Goal: Task Accomplishment & Management: Manage account settings

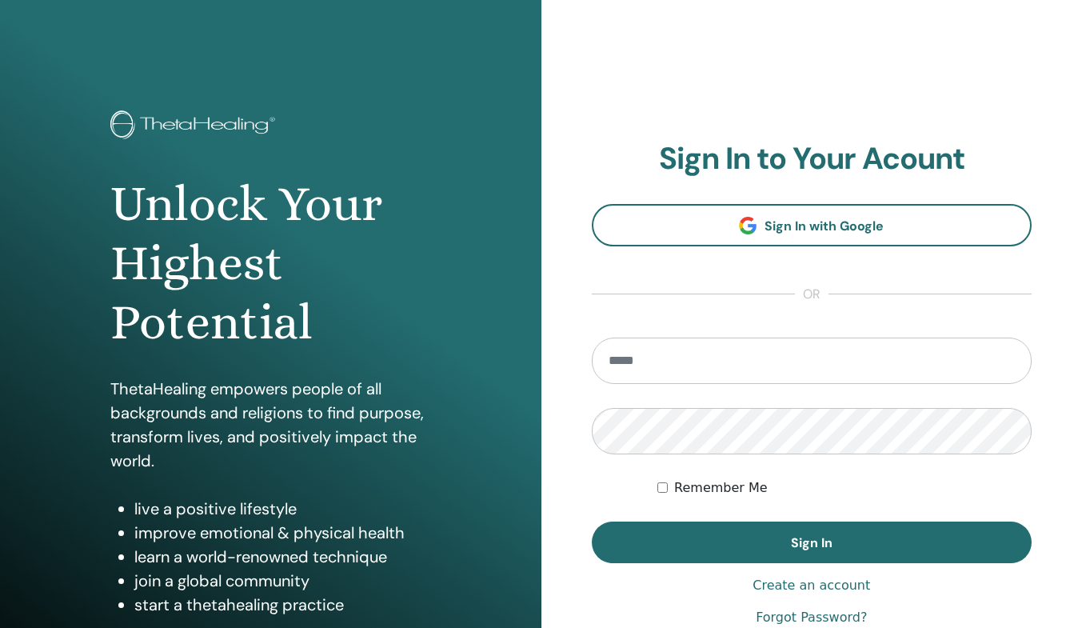
click at [697, 360] on input "email" at bounding box center [812, 361] width 441 height 46
type input "**********"
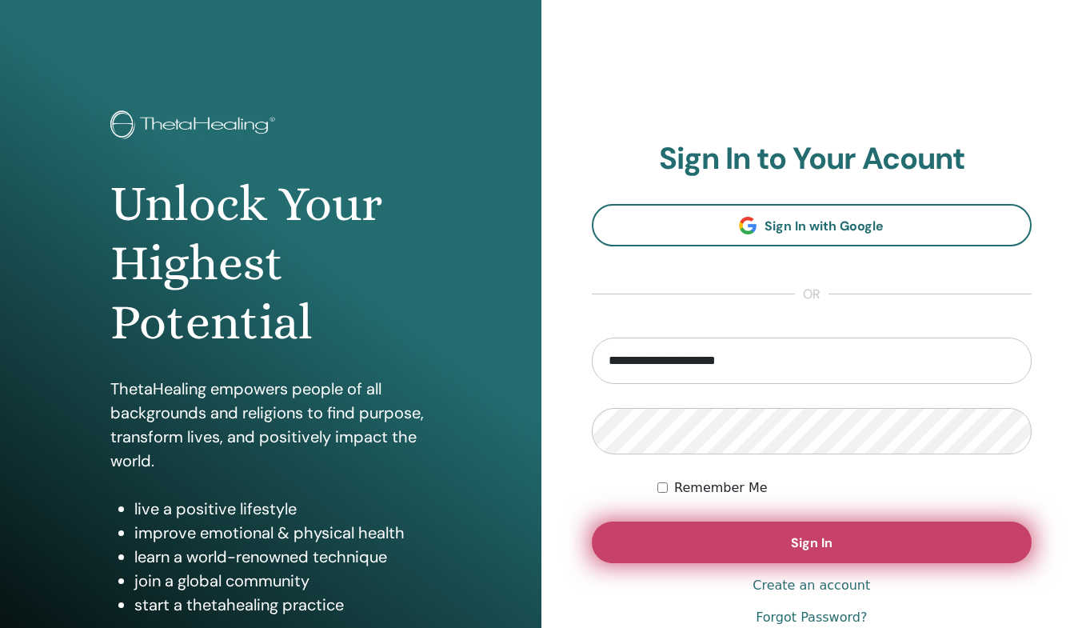
click at [756, 528] on button "Sign In" at bounding box center [812, 542] width 441 height 42
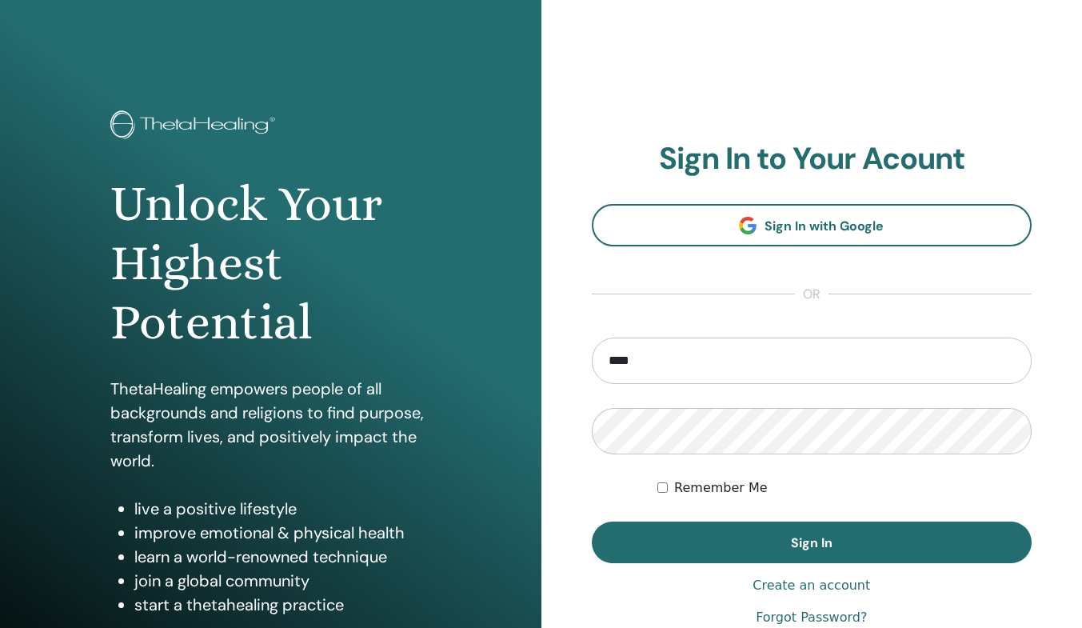
type input "**********"
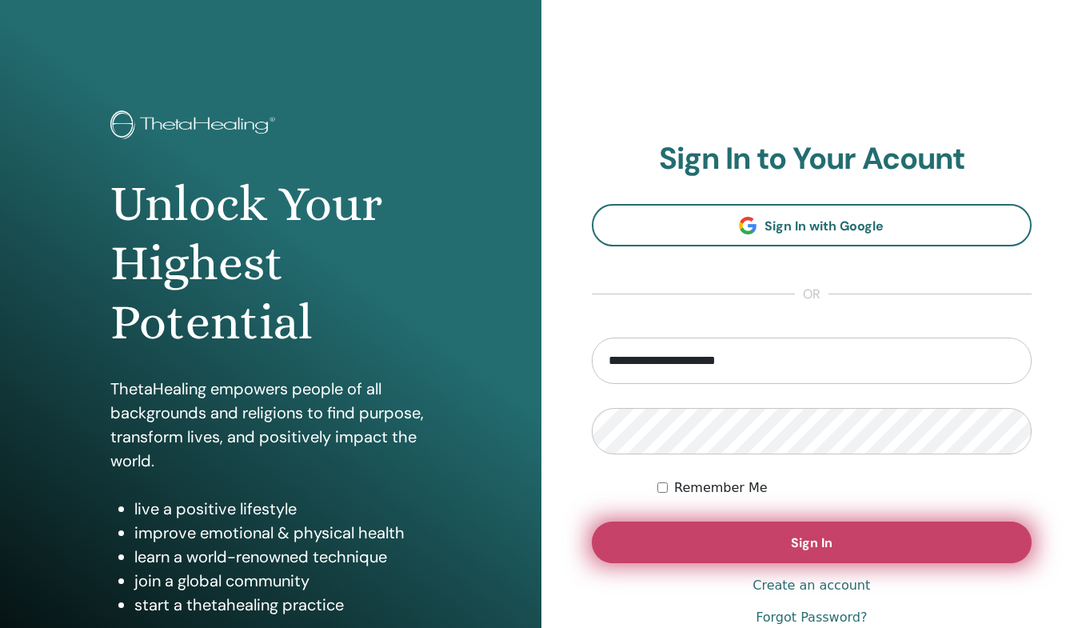
click at [721, 530] on button "Sign In" at bounding box center [812, 542] width 441 height 42
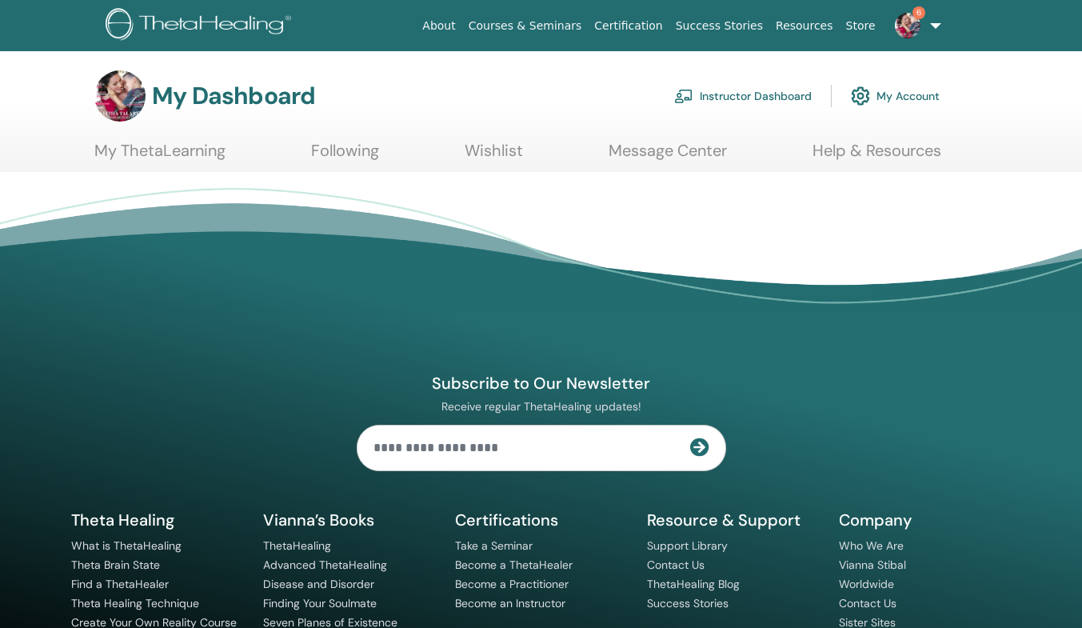
click at [901, 27] on img at bounding box center [908, 26] width 26 height 26
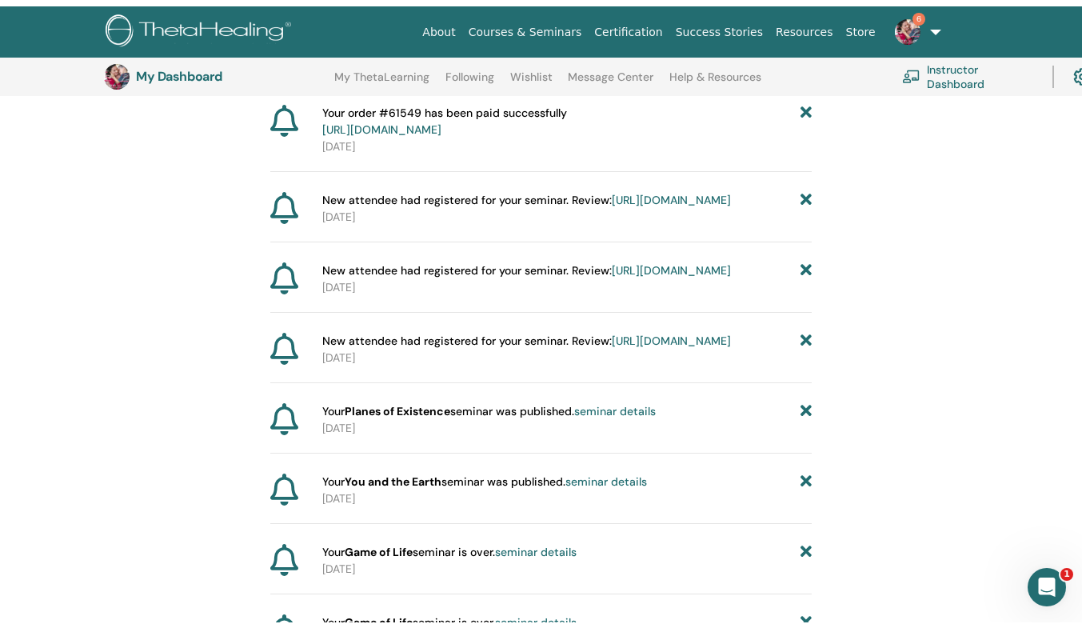
scroll to position [62, 0]
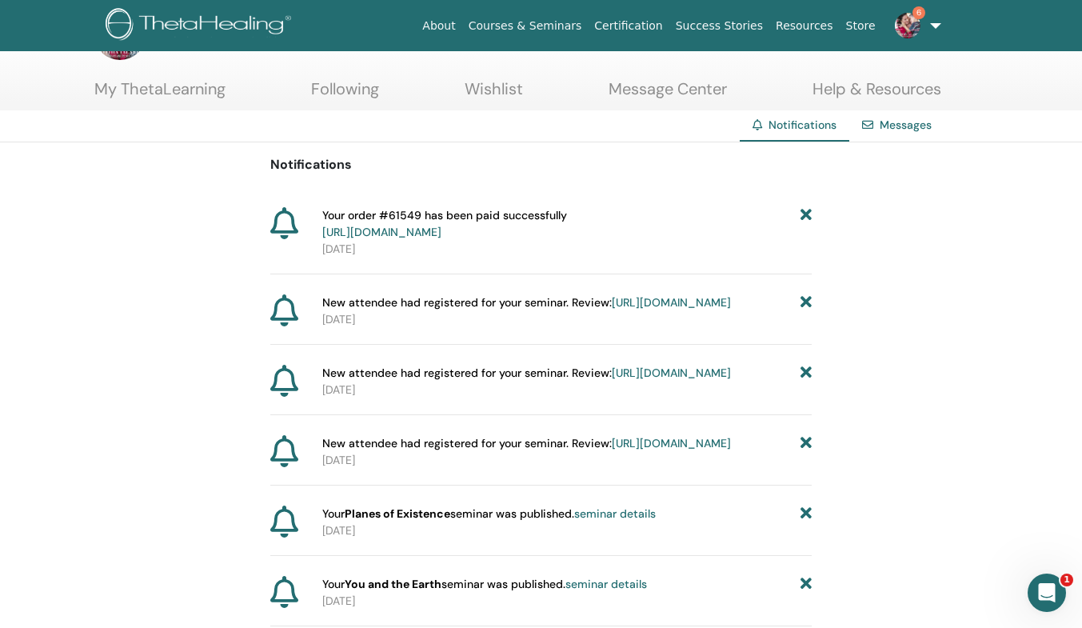
click at [612, 310] on link "[URL][DOMAIN_NAME]" at bounding box center [671, 302] width 119 height 14
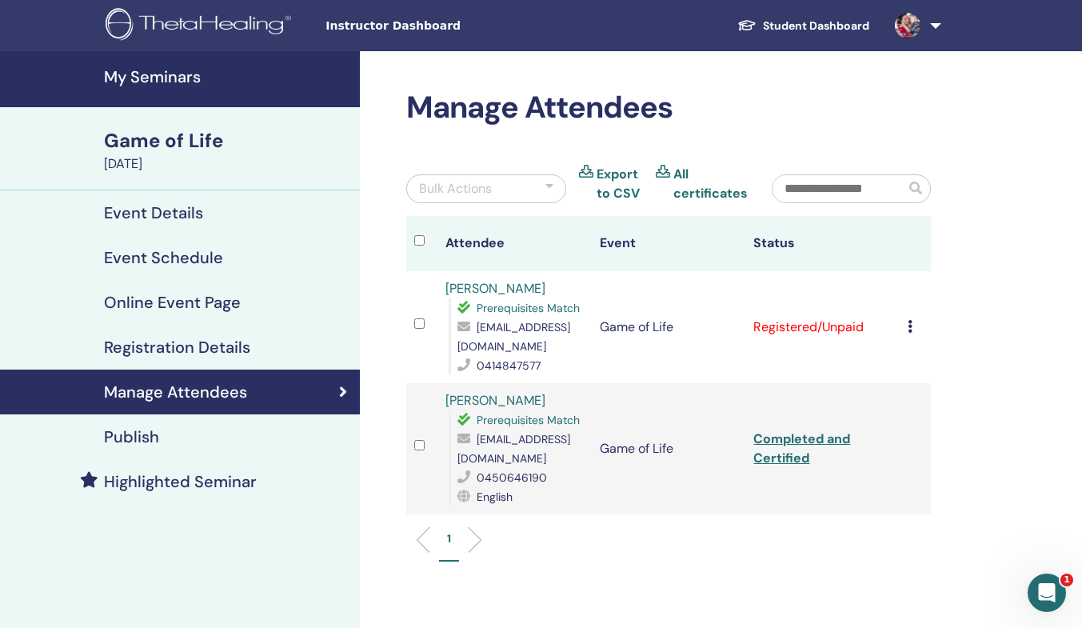
click at [909, 330] on icon at bounding box center [910, 326] width 5 height 13
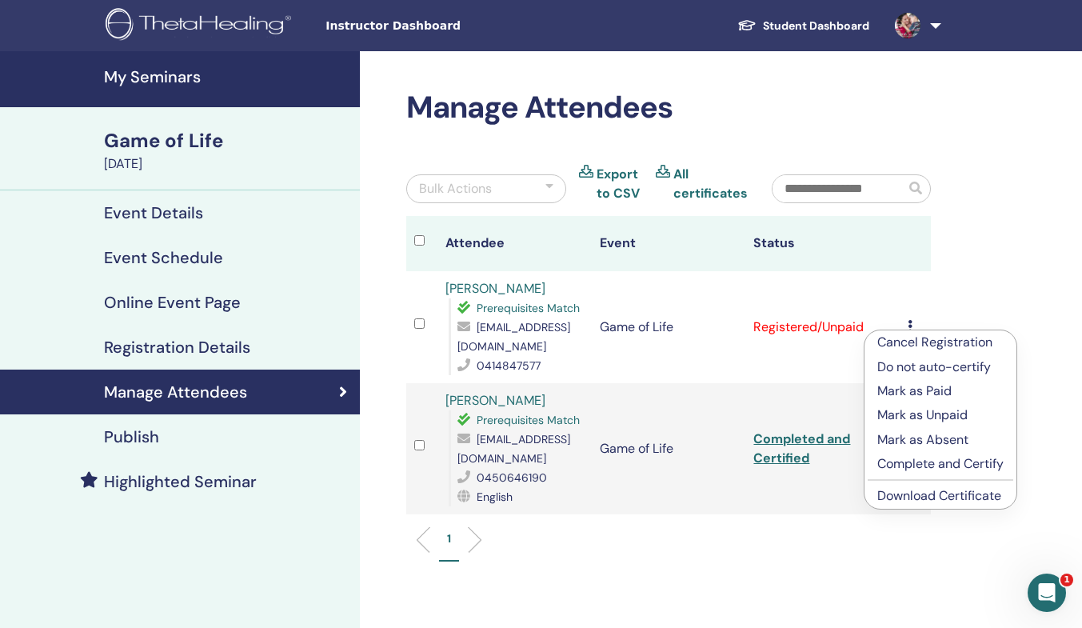
click at [902, 389] on p "Mark as Paid" at bounding box center [940, 390] width 126 height 19
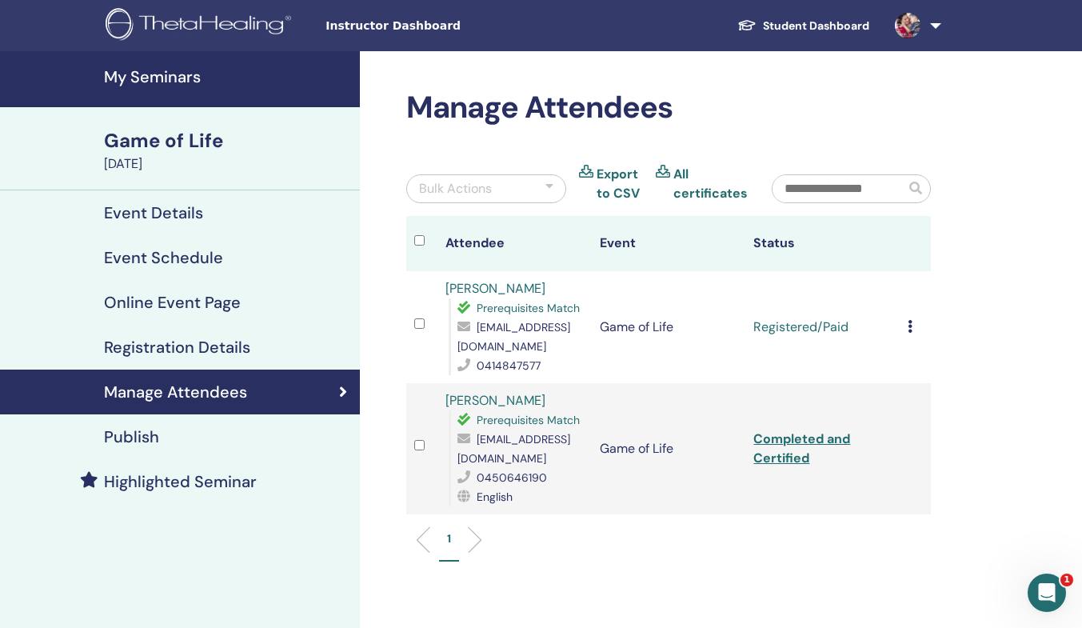
click at [910, 321] on icon at bounding box center [910, 326] width 5 height 13
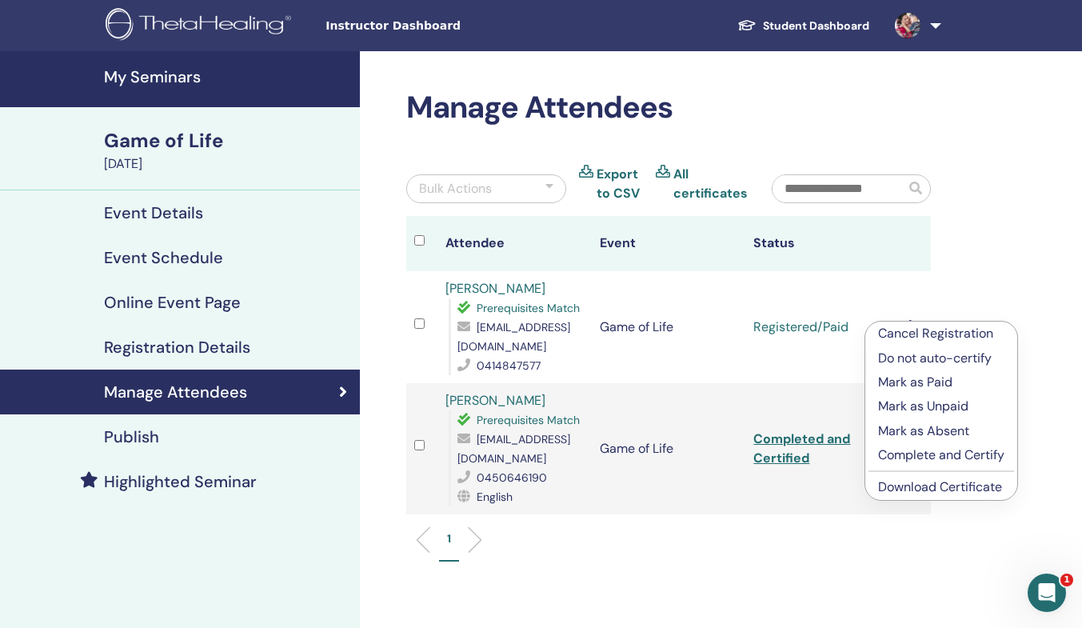
click at [910, 454] on p "Complete and Certify" at bounding box center [941, 454] width 126 height 19
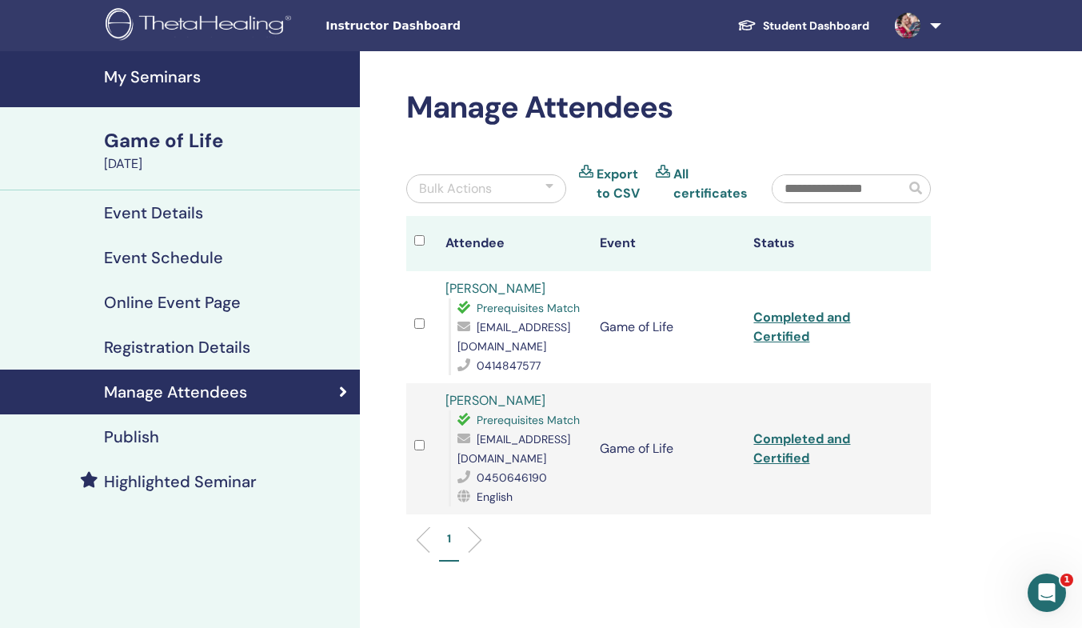
click at [173, 74] on h4 "My Seminars" at bounding box center [227, 76] width 246 height 19
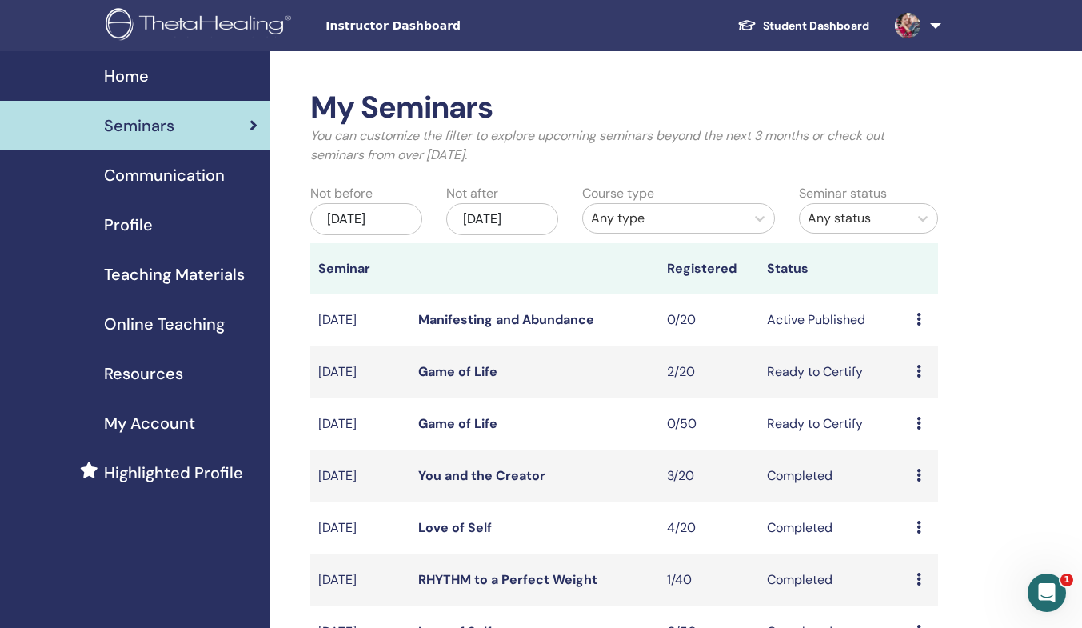
click at [898, 28] on img at bounding box center [908, 26] width 26 height 26
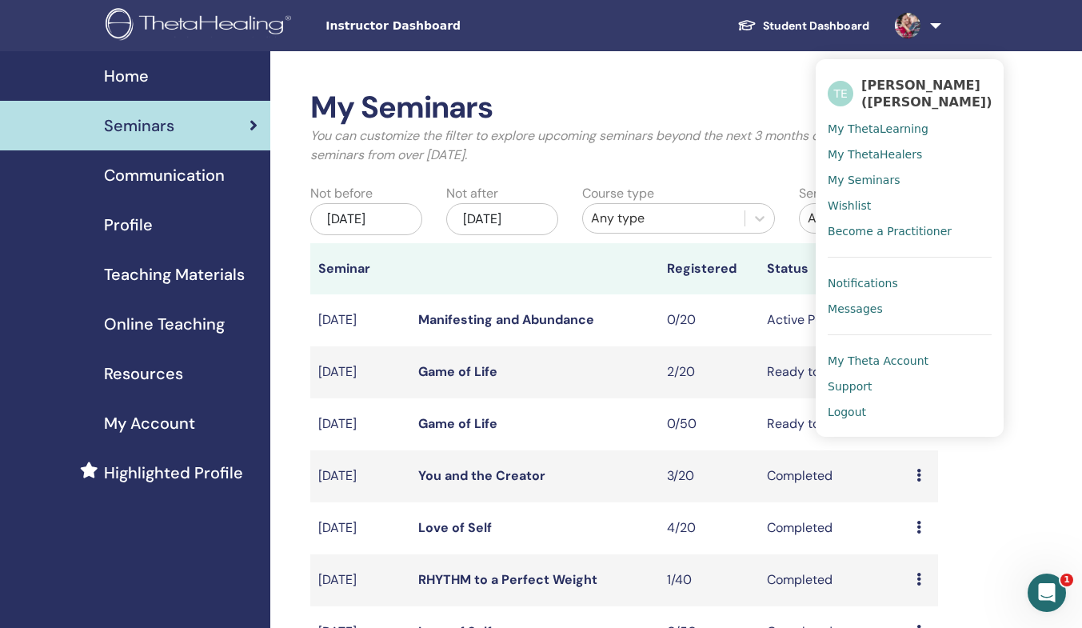
click at [840, 280] on span "Notifications" at bounding box center [863, 283] width 70 height 14
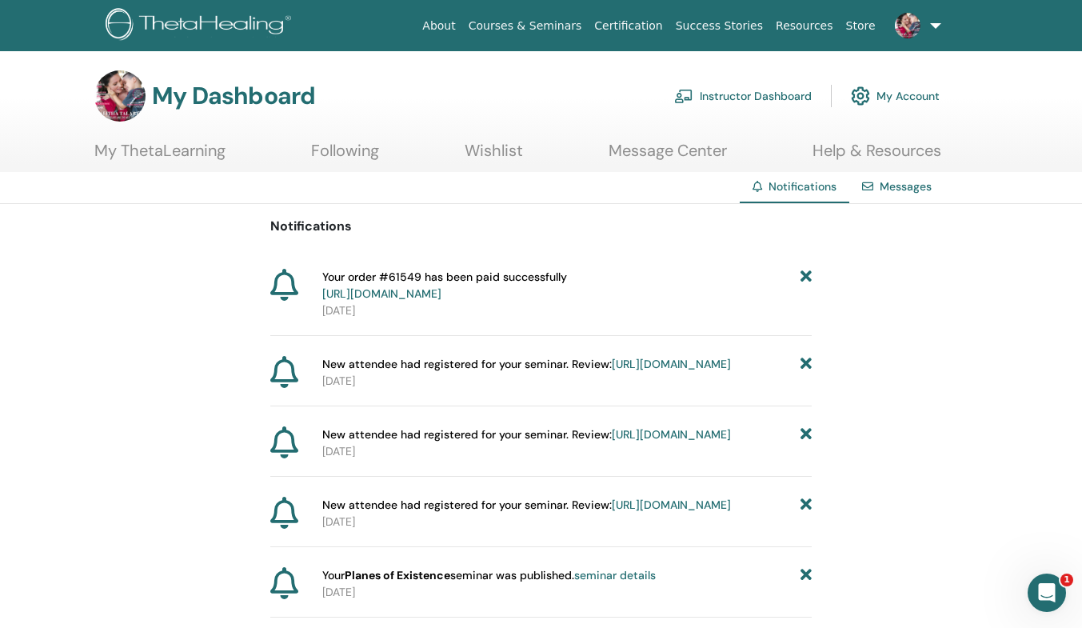
click at [612, 441] on link "https://member.thetahealing.com/instructor/seminar/375668/attendees" at bounding box center [671, 434] width 119 height 14
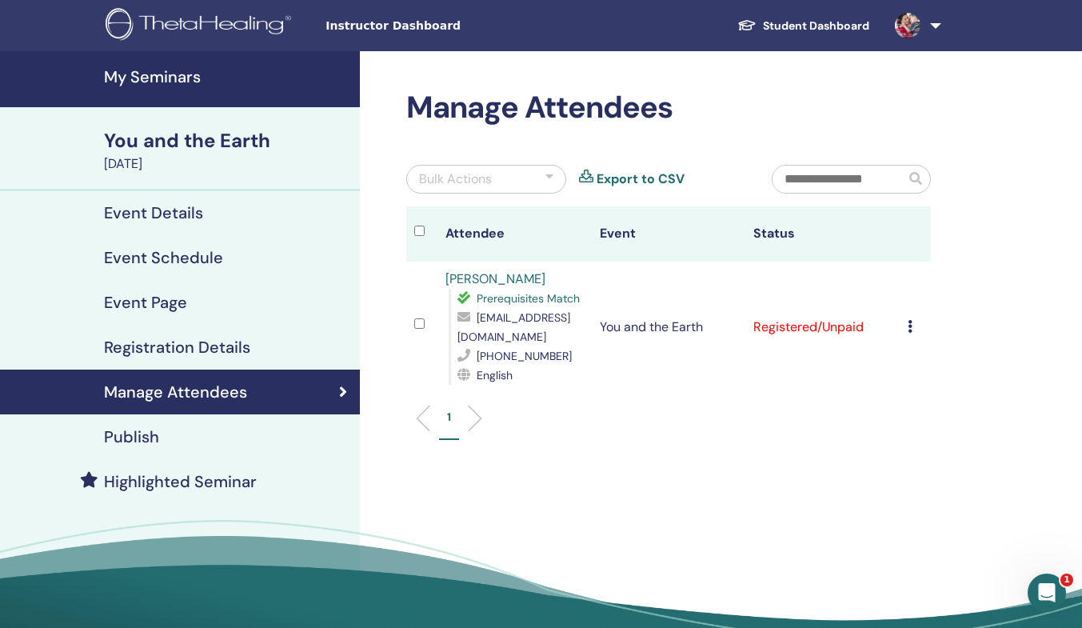
click at [901, 30] on img at bounding box center [908, 26] width 26 height 26
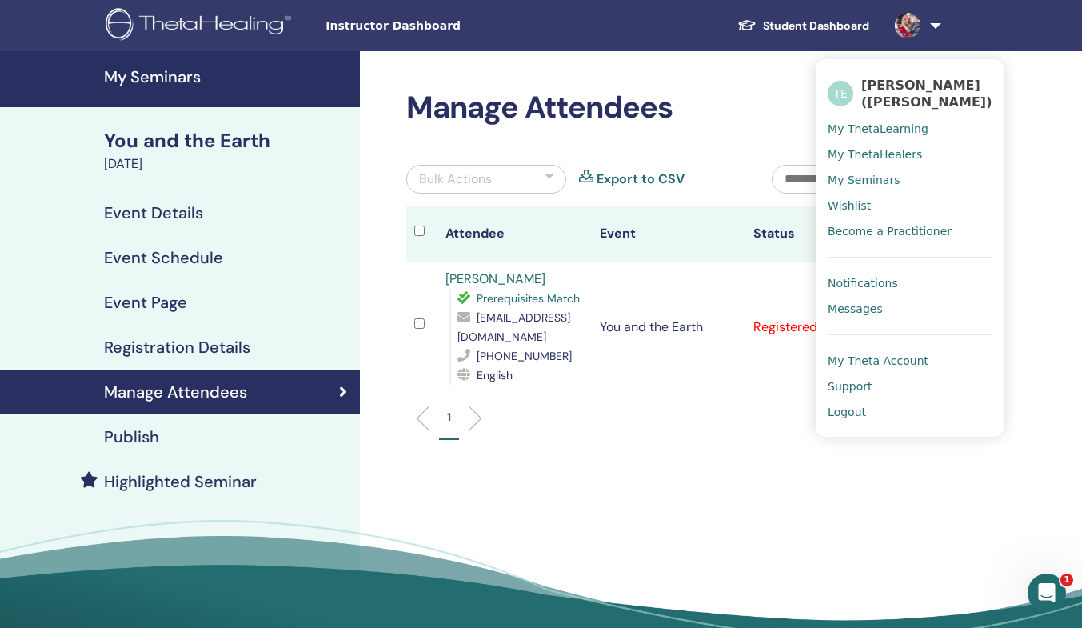
click at [773, 393] on div "1" at bounding box center [668, 424] width 549 height 63
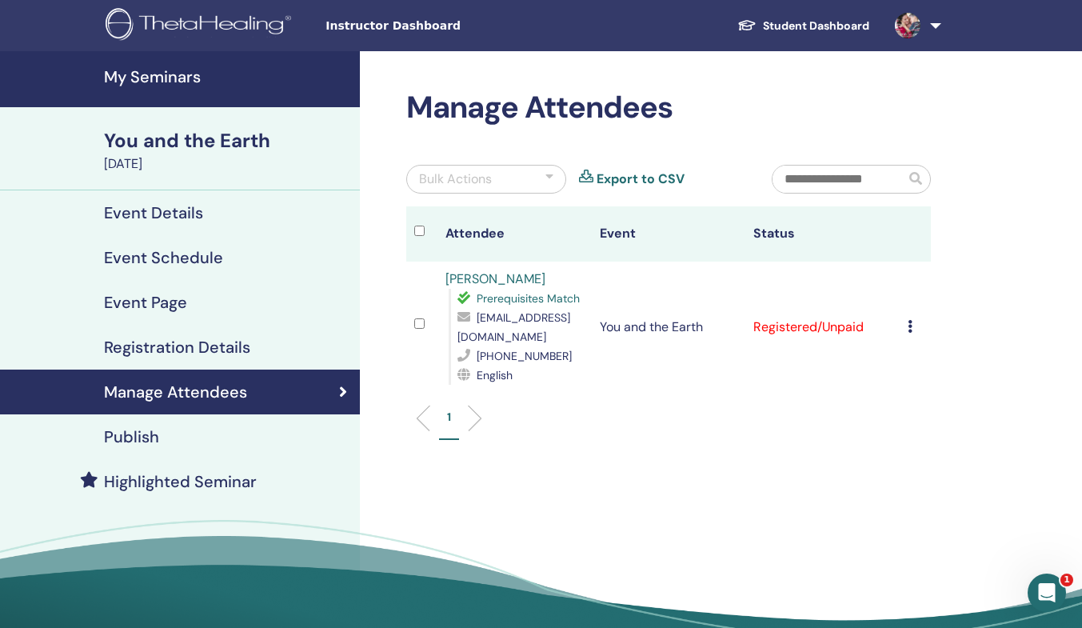
click at [909, 22] on img at bounding box center [908, 26] width 26 height 26
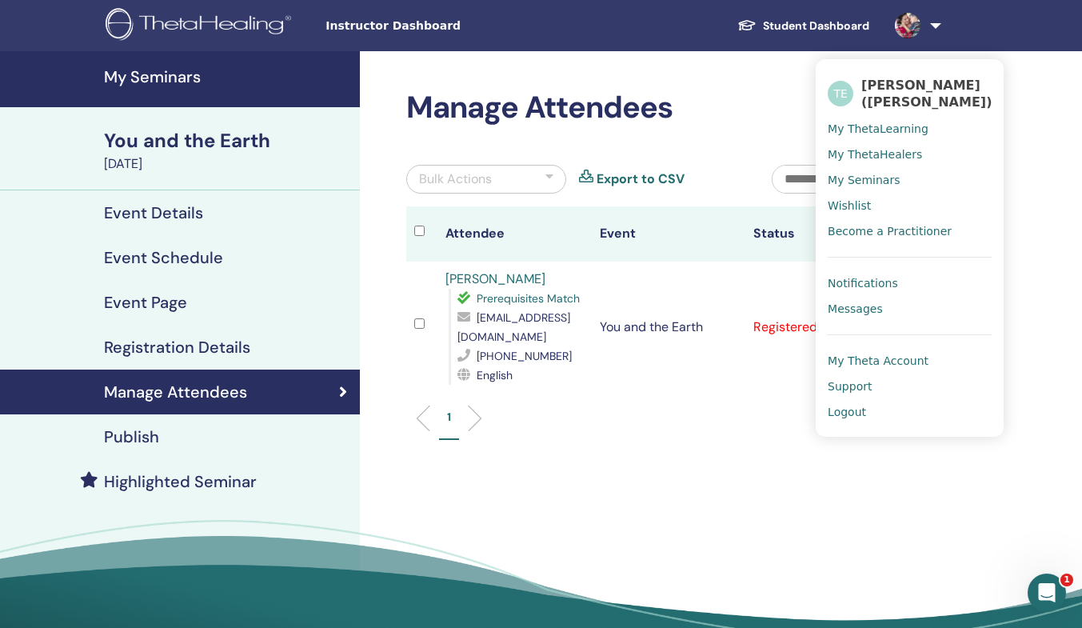
drag, startPoint x: 767, startPoint y: 405, endPoint x: 664, endPoint y: 294, distance: 152.3
click at [664, 294] on td "You and the Earth" at bounding box center [669, 327] width 154 height 131
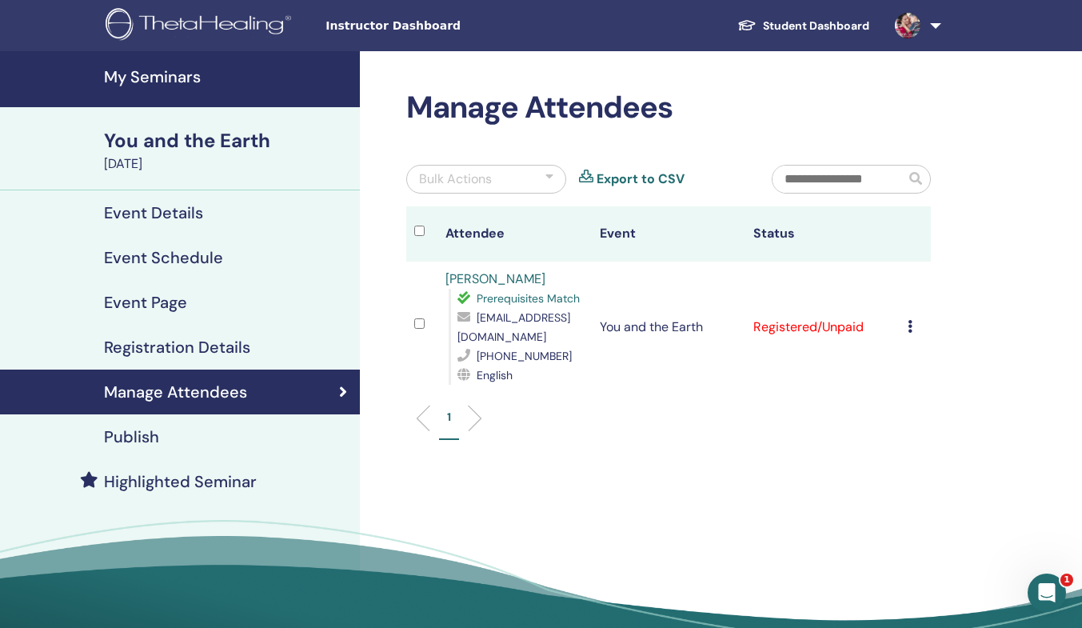
click at [906, 24] on img at bounding box center [908, 26] width 26 height 26
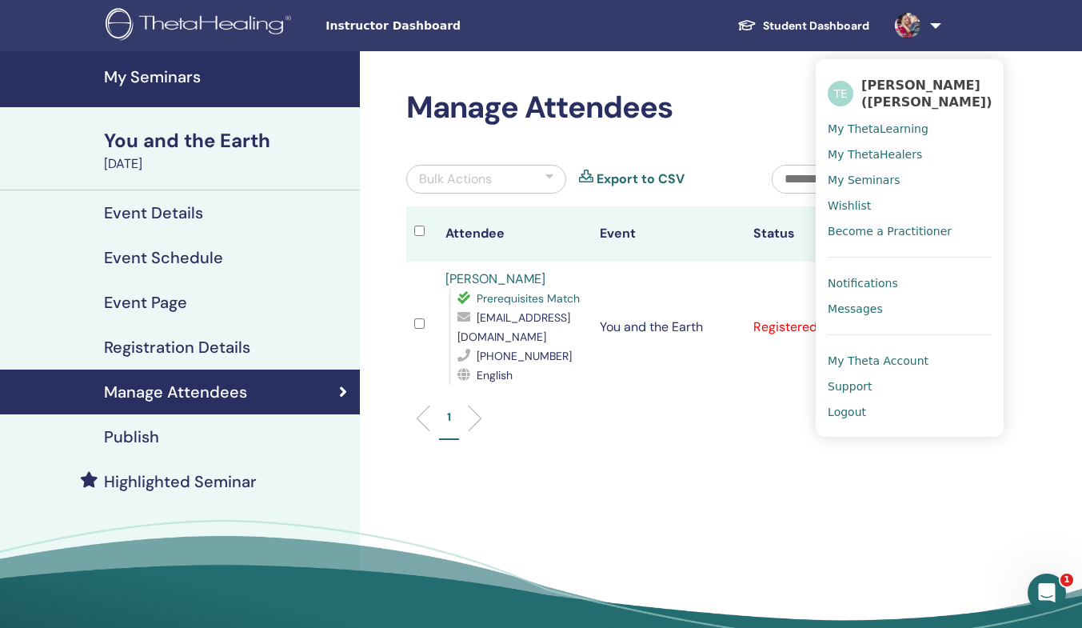
click at [186, 84] on h4 "My Seminars" at bounding box center [227, 76] width 246 height 19
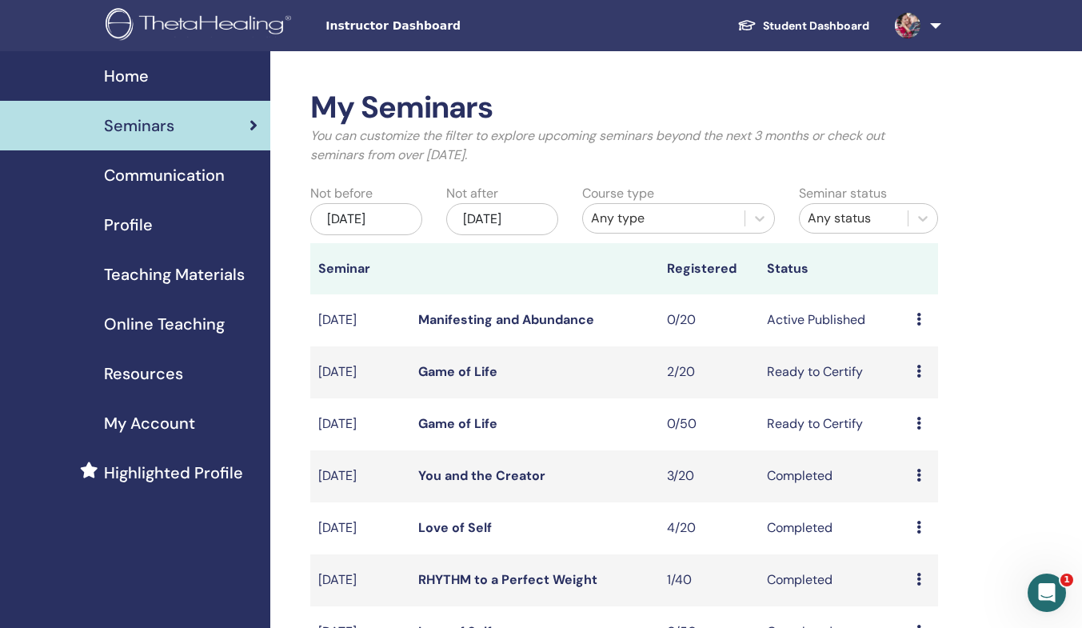
click at [905, 27] on img at bounding box center [908, 26] width 26 height 26
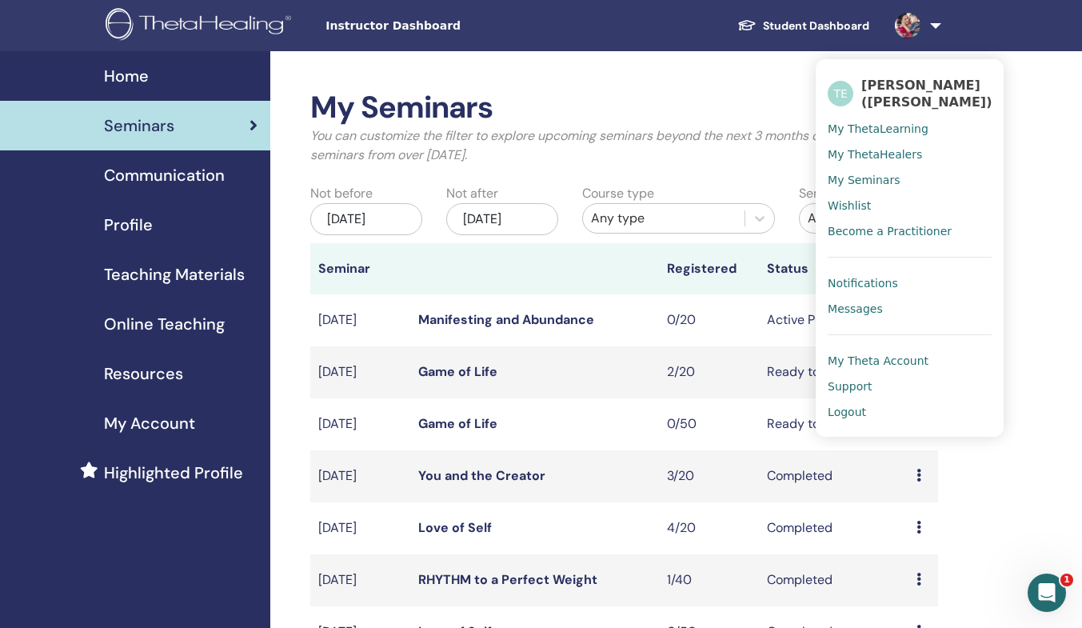
click at [851, 290] on span "Notifications" at bounding box center [863, 283] width 70 height 14
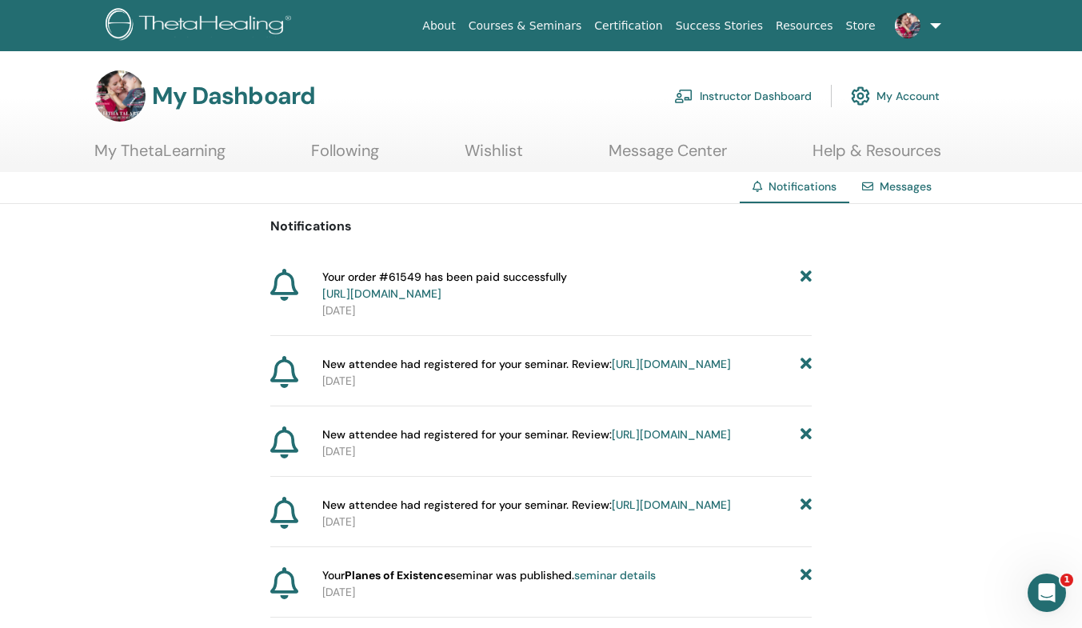
click at [612, 512] on link "[URL][DOMAIN_NAME]" at bounding box center [671, 504] width 119 height 14
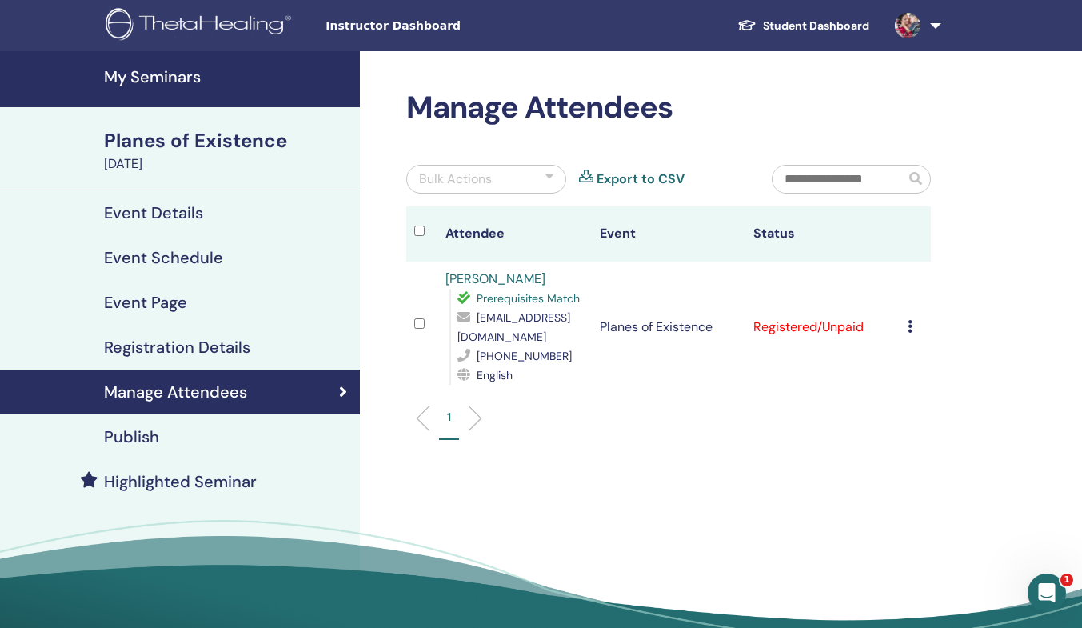
click at [929, 29] on link at bounding box center [915, 25] width 66 height 51
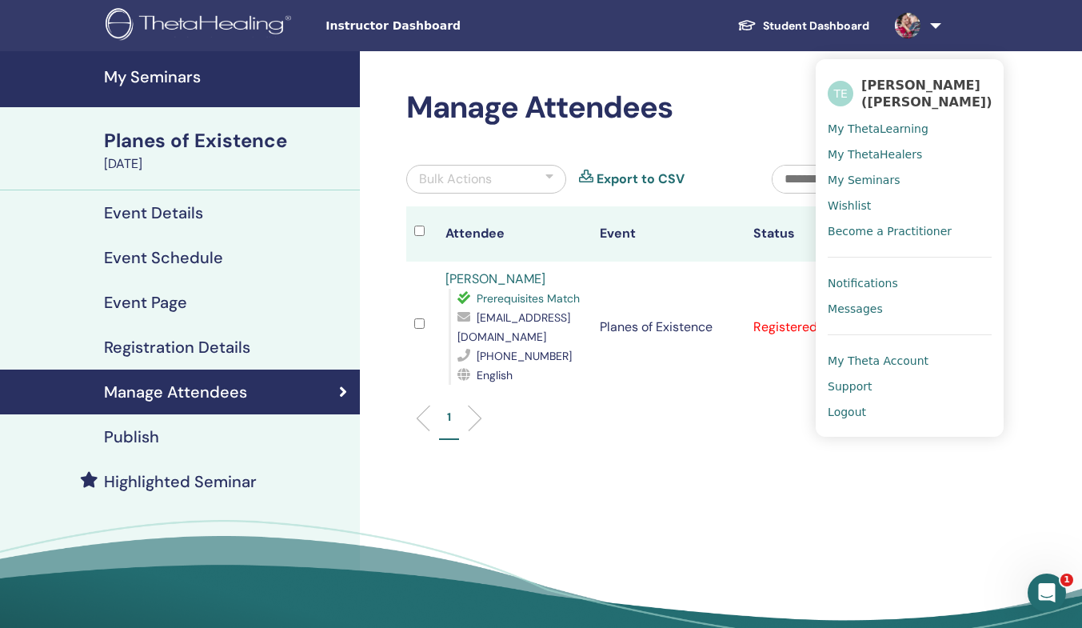
click at [857, 287] on span "Notifications" at bounding box center [863, 283] width 70 height 14
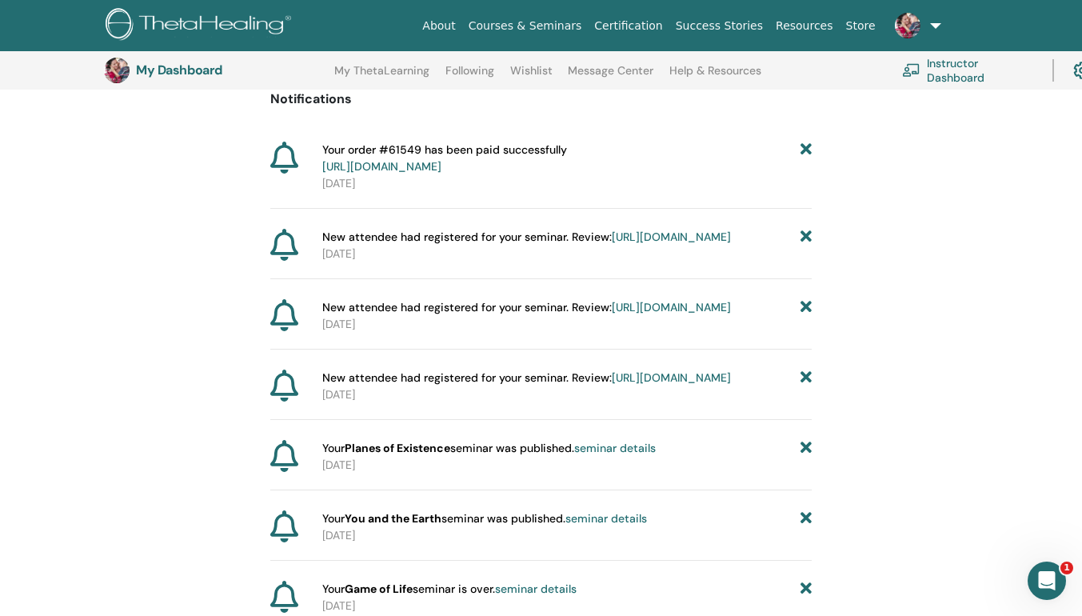
scroll to position [166, 0]
click at [1081, 449] on html "About Courses & Seminars Certification Success Stories Resources Store TE [PERS…" at bounding box center [541, 142] width 1082 height 616
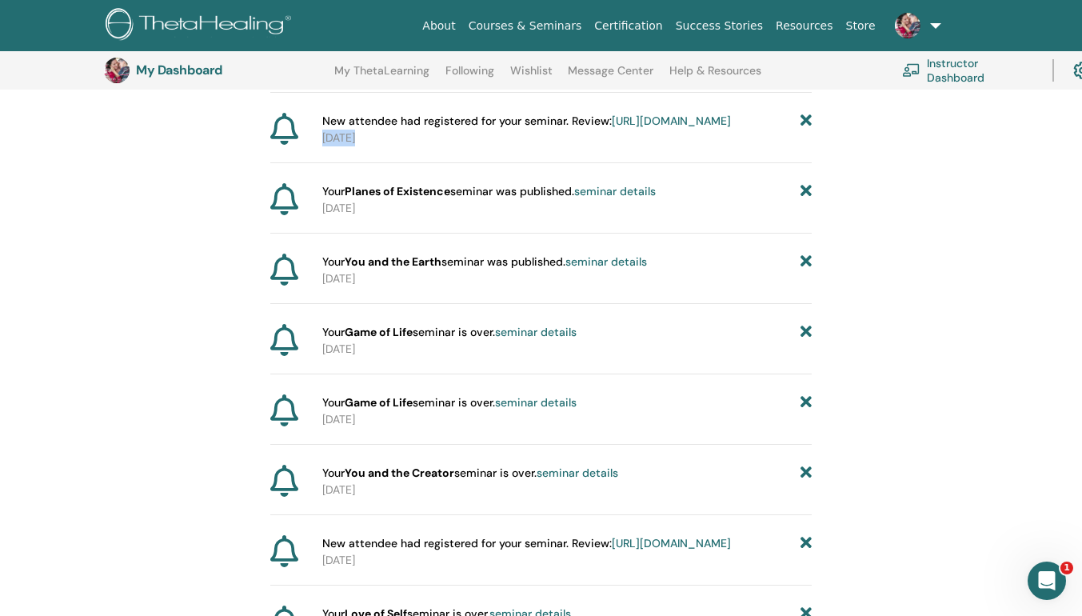
scroll to position [476, 0]
